Goal: Information Seeking & Learning: Check status

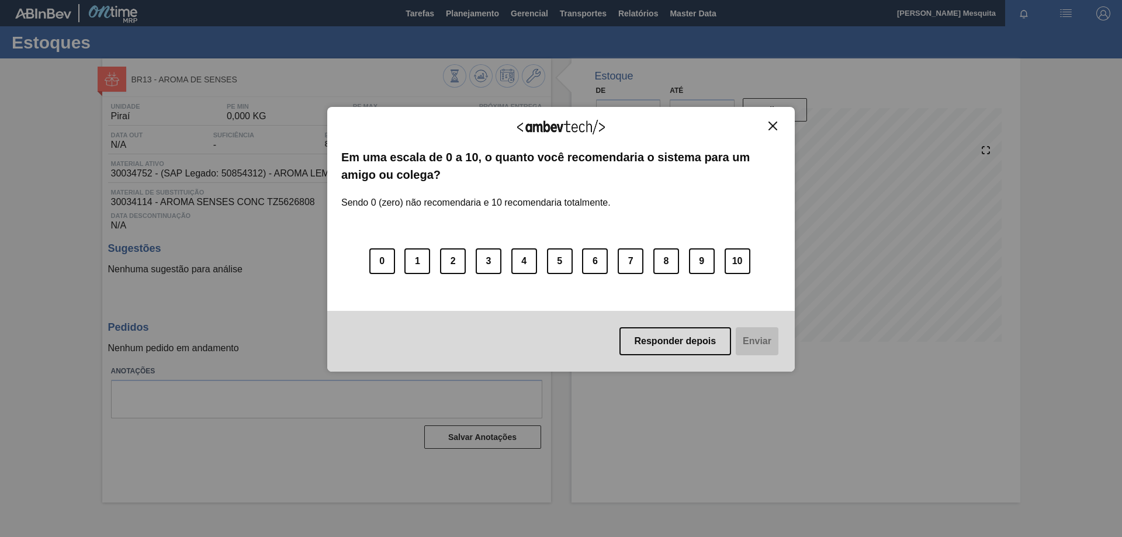
click at [776, 125] on img "Close" at bounding box center [773, 126] width 9 height 9
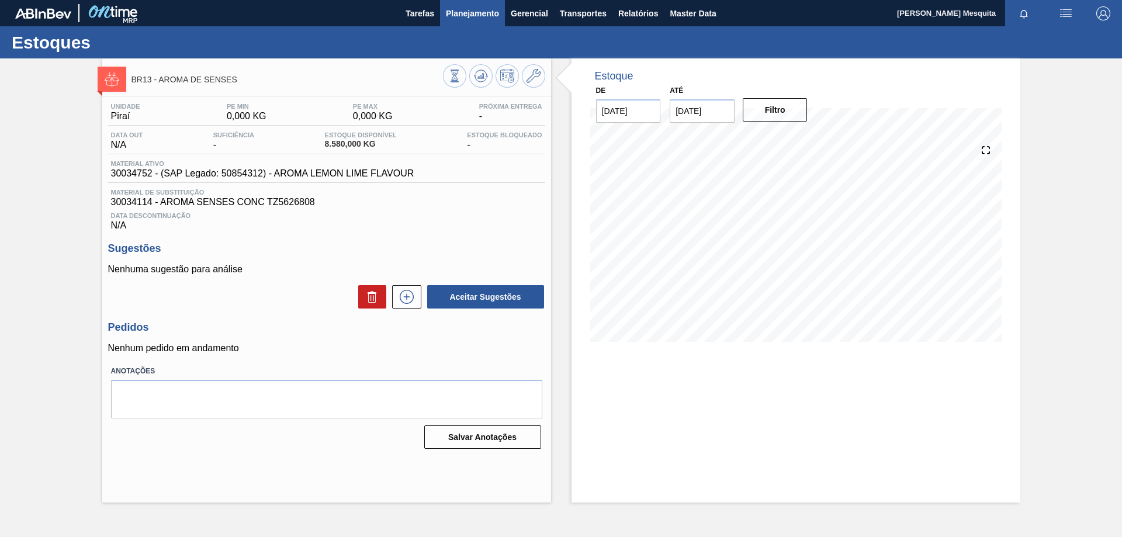
click at [480, 6] on span "Planejamento" at bounding box center [472, 13] width 53 height 14
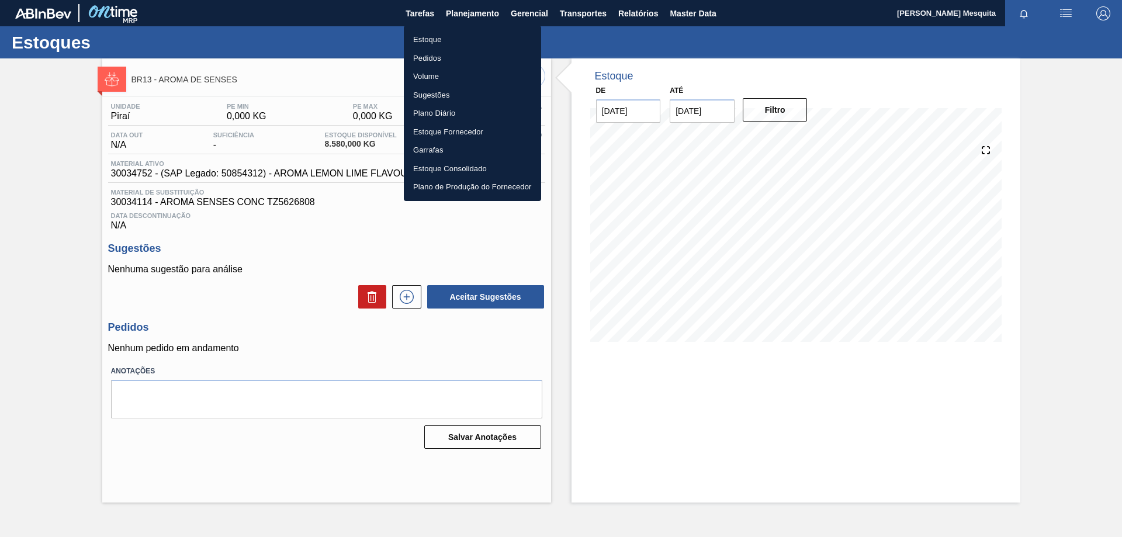
click at [435, 33] on li "Estoque" at bounding box center [472, 39] width 137 height 19
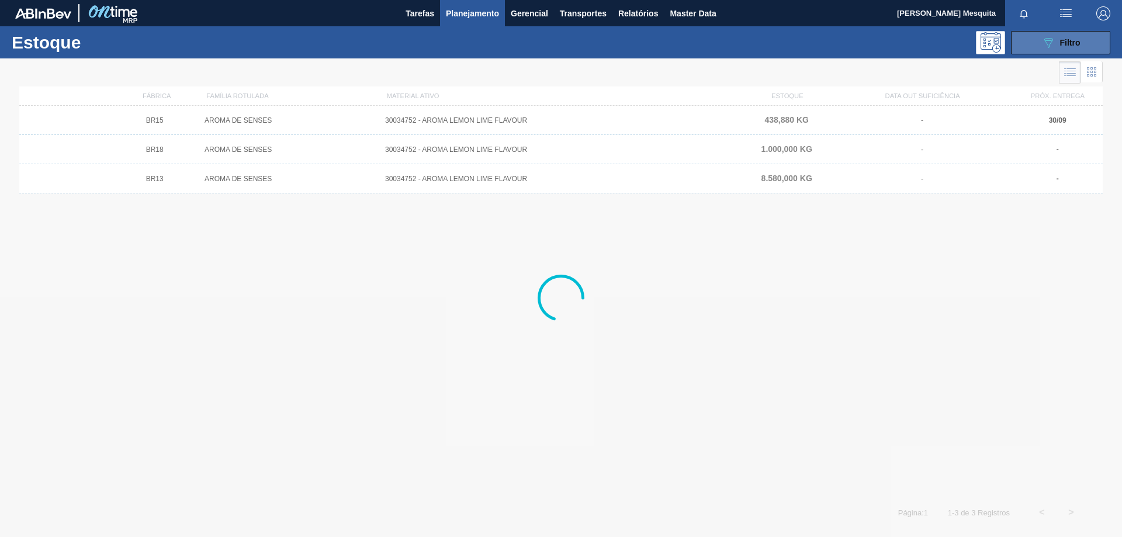
click at [1070, 40] on span "Filtro" at bounding box center [1070, 42] width 20 height 9
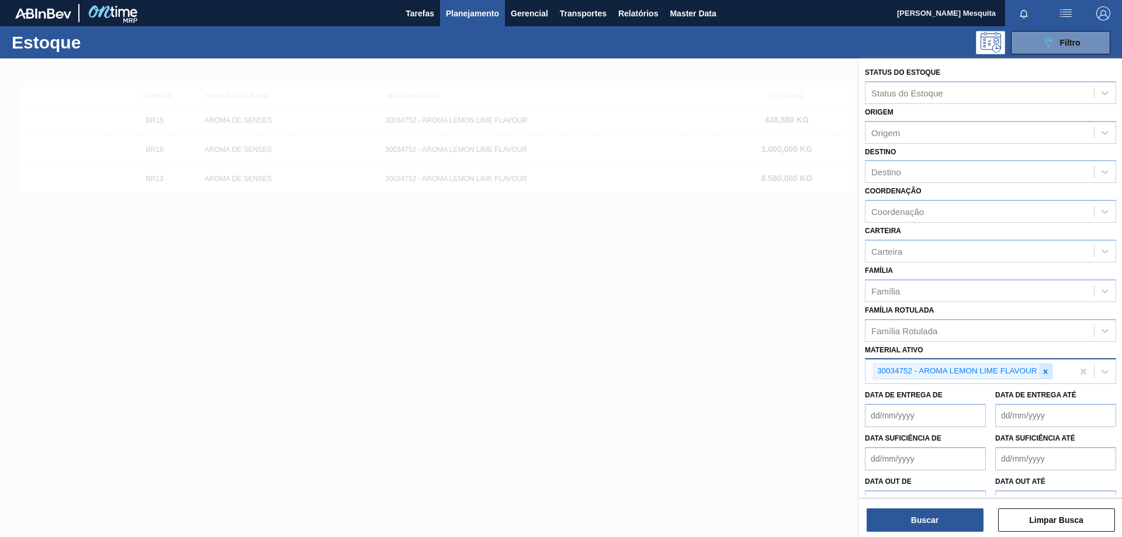
click at [1046, 371] on icon at bounding box center [1045, 371] width 4 height 4
paste ativo "30003102"
type ativo "30003102"
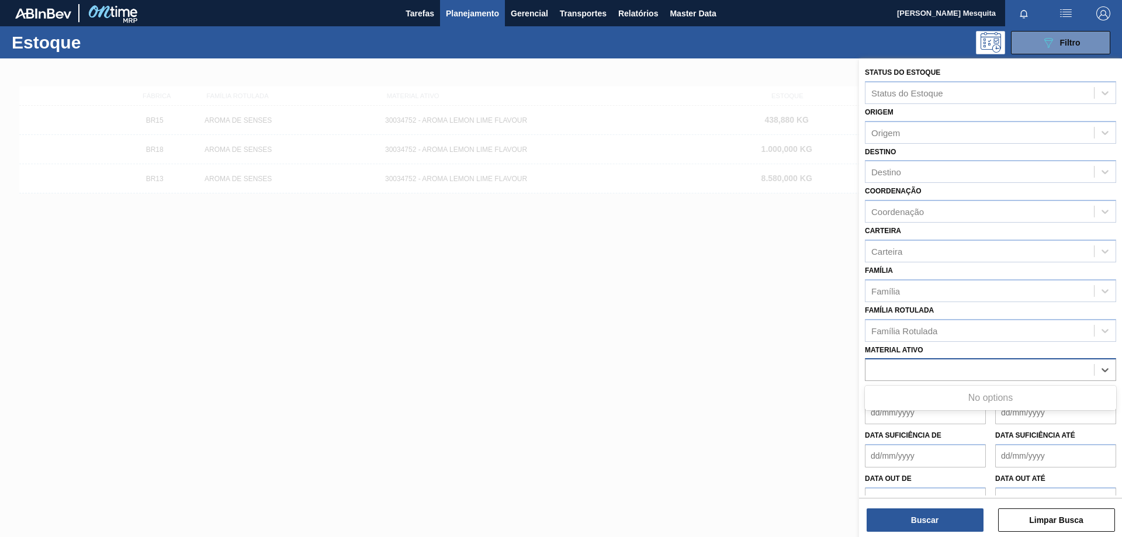
click at [947, 369] on div "30003102" at bounding box center [980, 370] width 229 height 17
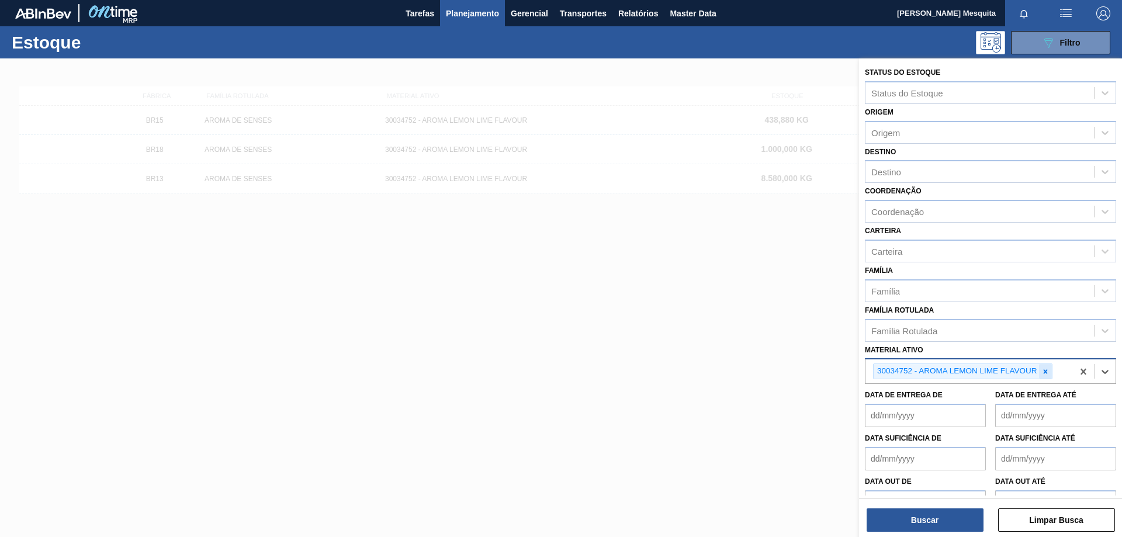
click at [1047, 371] on icon at bounding box center [1046, 372] width 8 height 8
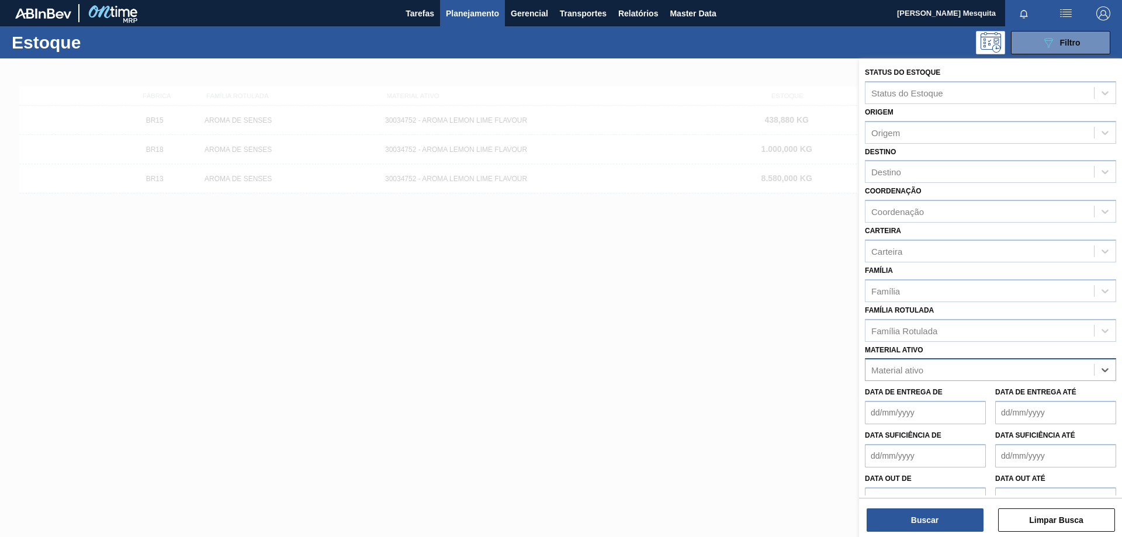
paste ativo "30003102"
type ativo "30003102"
click at [956, 401] on div "30003102 - CORANTE CARAMELO PARA BLACK 25KG" at bounding box center [990, 399] width 251 height 22
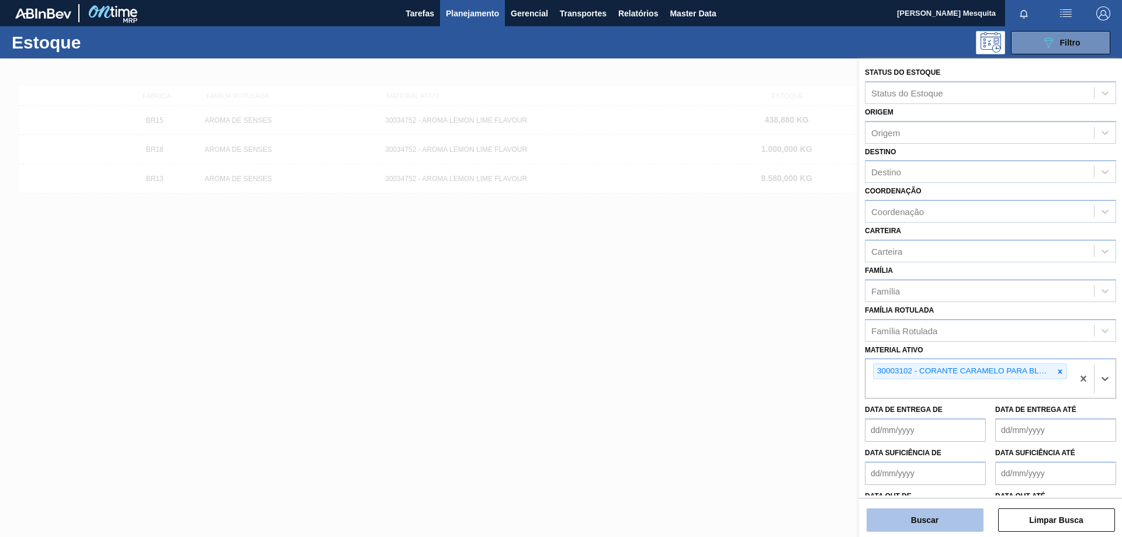
click at [940, 520] on button "Buscar" at bounding box center [925, 520] width 117 height 23
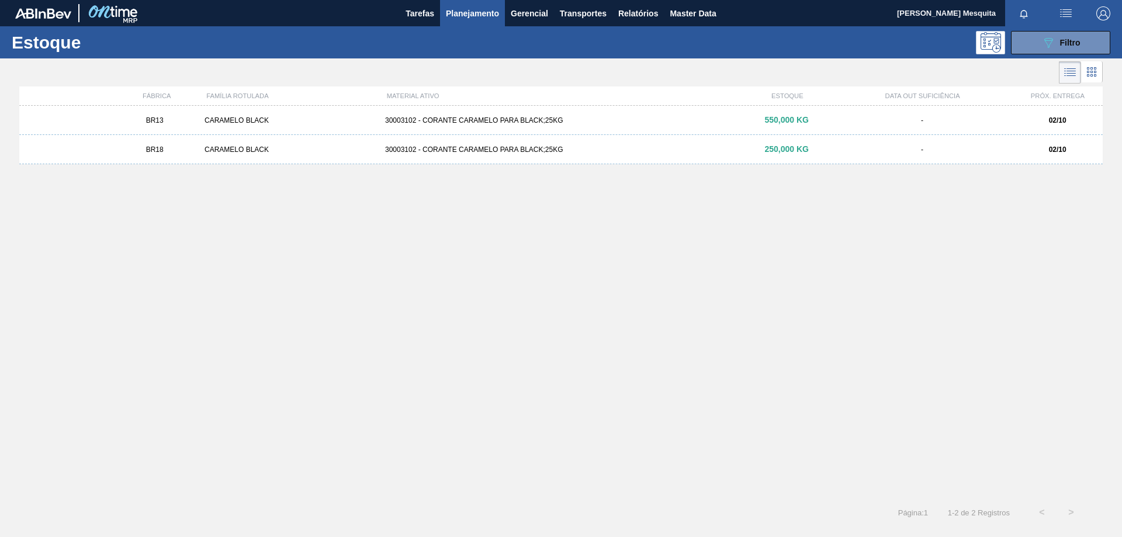
click at [349, 120] on div "CARAMELO BLACK" at bounding box center [290, 120] width 181 height 8
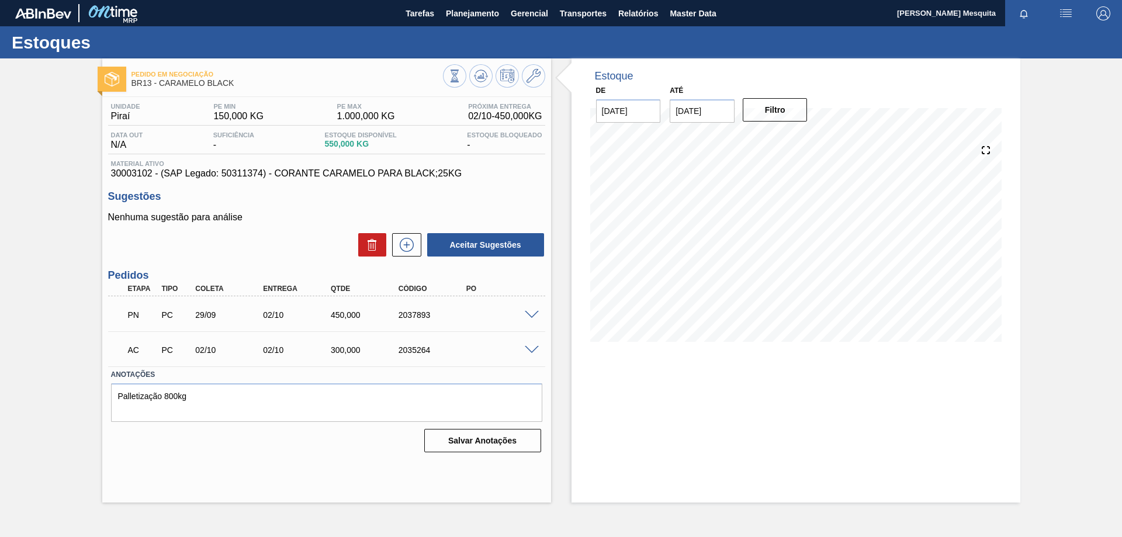
click at [525, 315] on span at bounding box center [532, 315] width 14 height 9
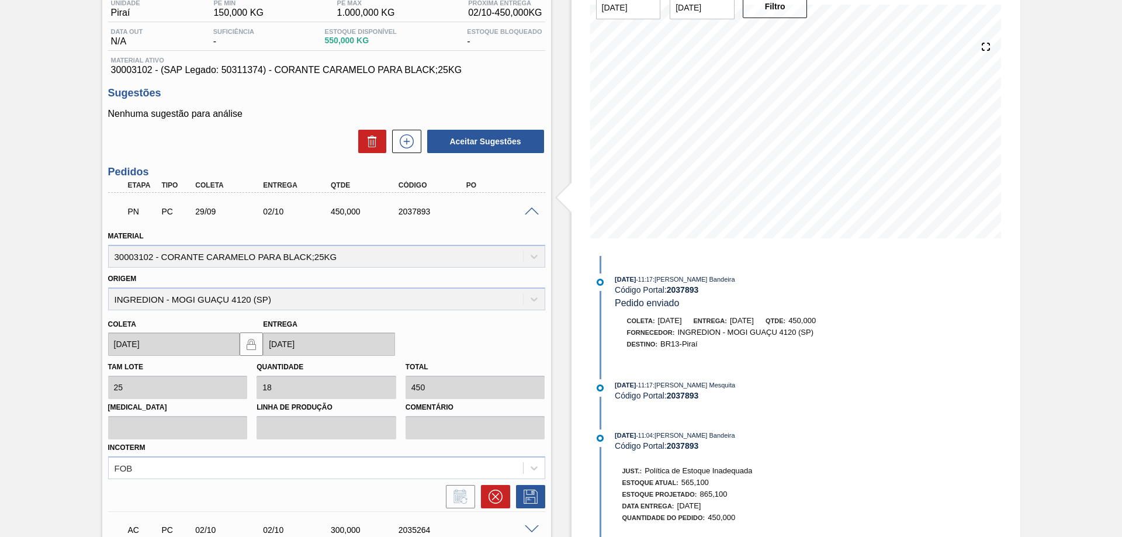
scroll to position [117, 0]
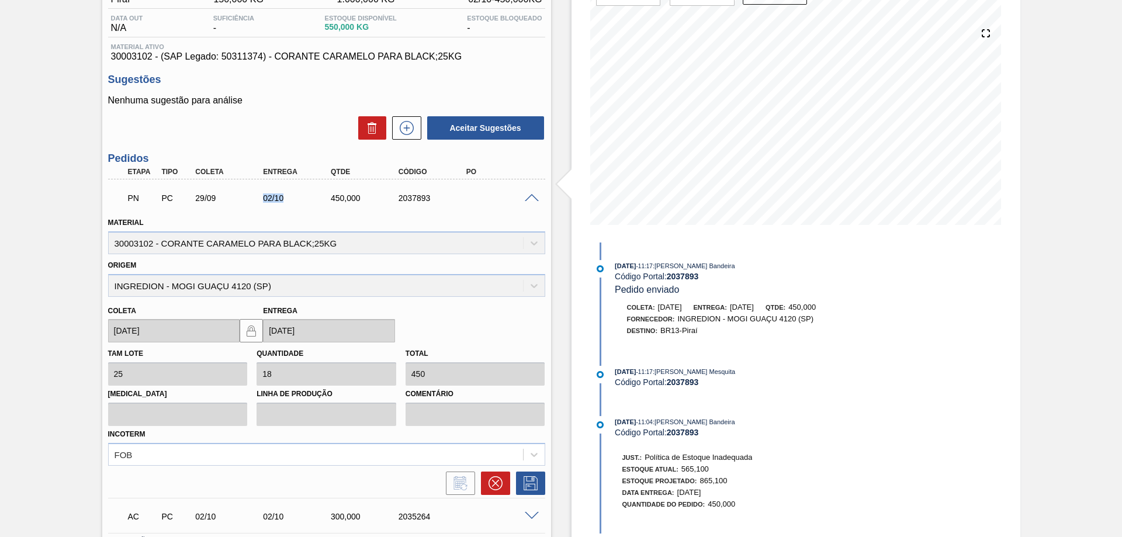
drag, startPoint x: 249, startPoint y: 202, endPoint x: 236, endPoint y: 202, distance: 12.9
click at [236, 202] on div "PN PC 29/09 02/10 450,000 2037893" at bounding box center [323, 196] width 406 height 23
drag, startPoint x: 349, startPoint y: 241, endPoint x: 130, endPoint y: 243, distance: 219.2
click at [130, 243] on div "Material 30003102 - CORANTE CARAMELO PARA BLACK;25KG" at bounding box center [326, 235] width 437 height 40
click at [84, 251] on div "Pedido em Negociação BR13 - CARAMELO BLACK Unidade Piraí PE MIN 150,000 KG PE M…" at bounding box center [561, 285] width 1122 height 687
